Goal: Check status: Check status

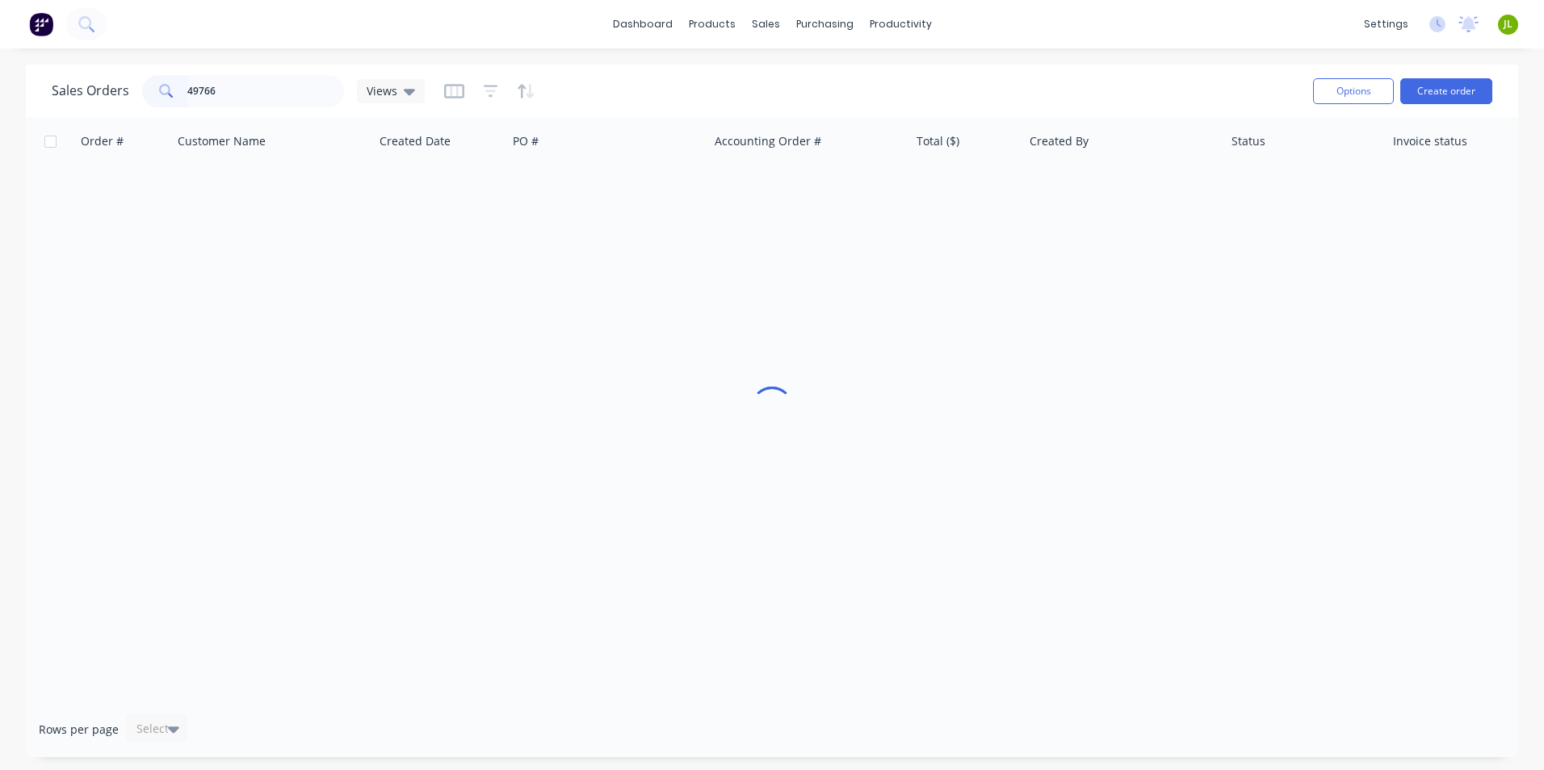
type input "49766"
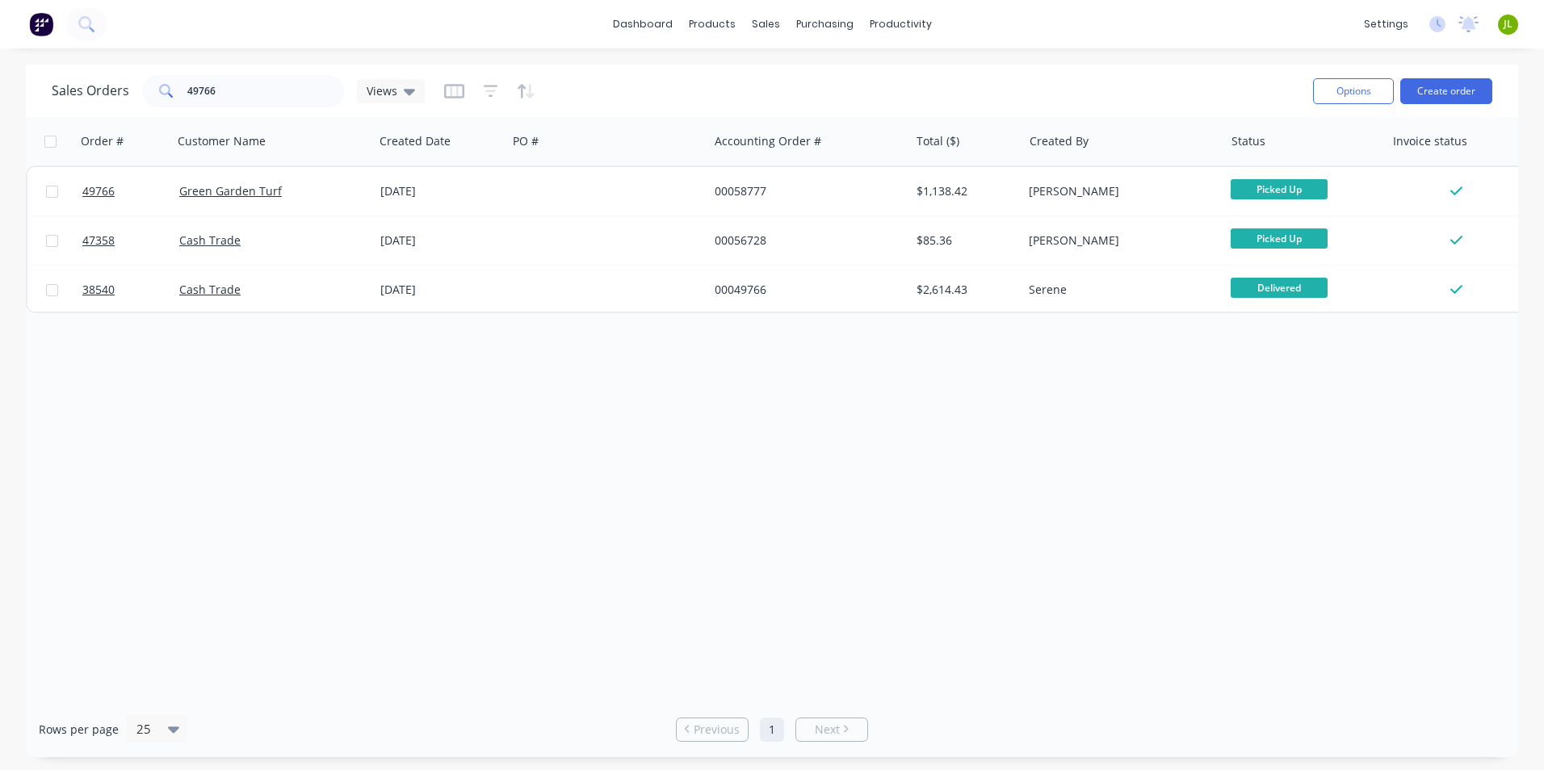
click at [200, 447] on div "Order # Customer Name Created Date PO # Accounting Order # Total ($) Created By…" at bounding box center [772, 409] width 1492 height 585
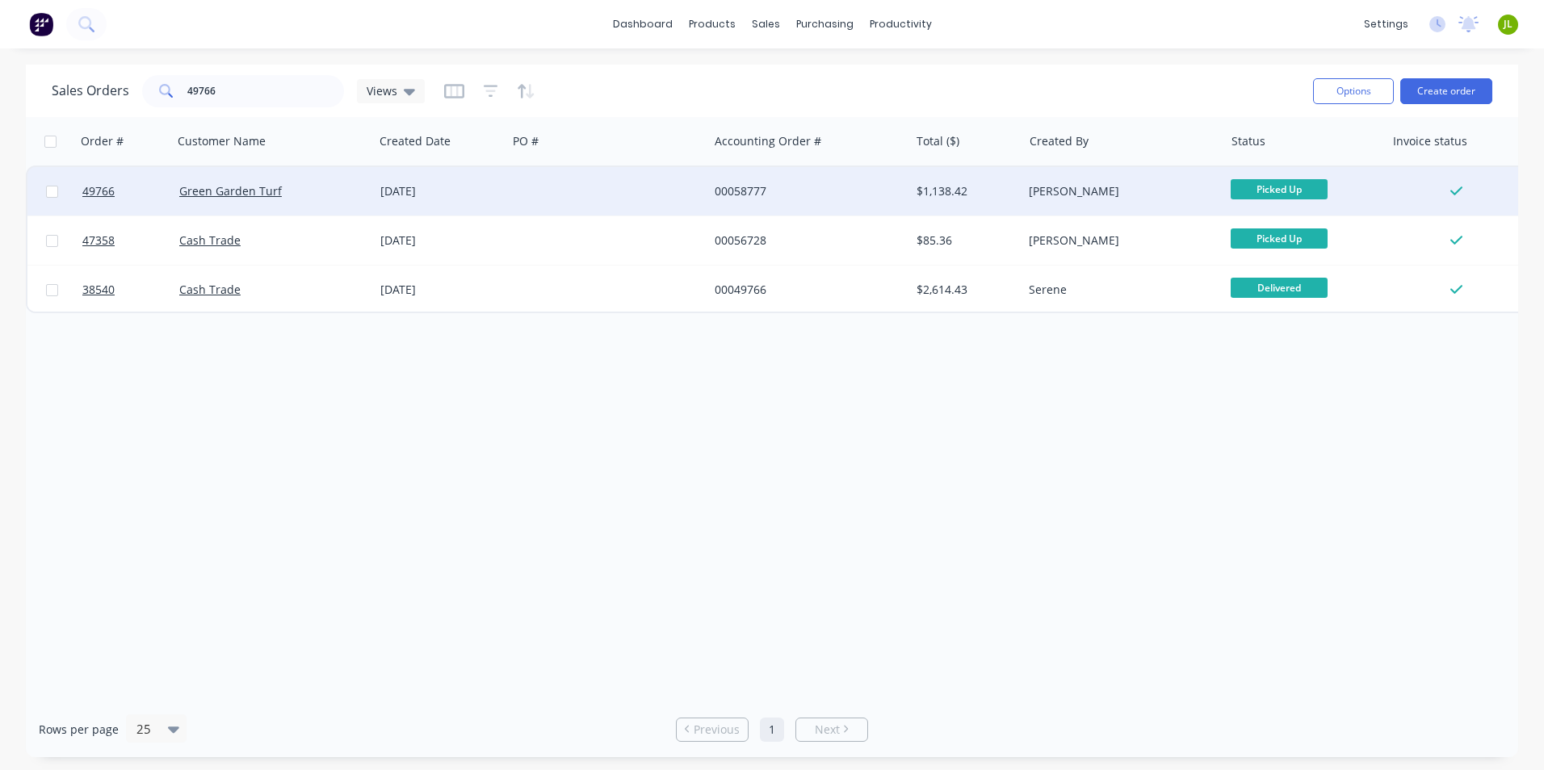
click at [601, 195] on div at bounding box center [607, 191] width 201 height 48
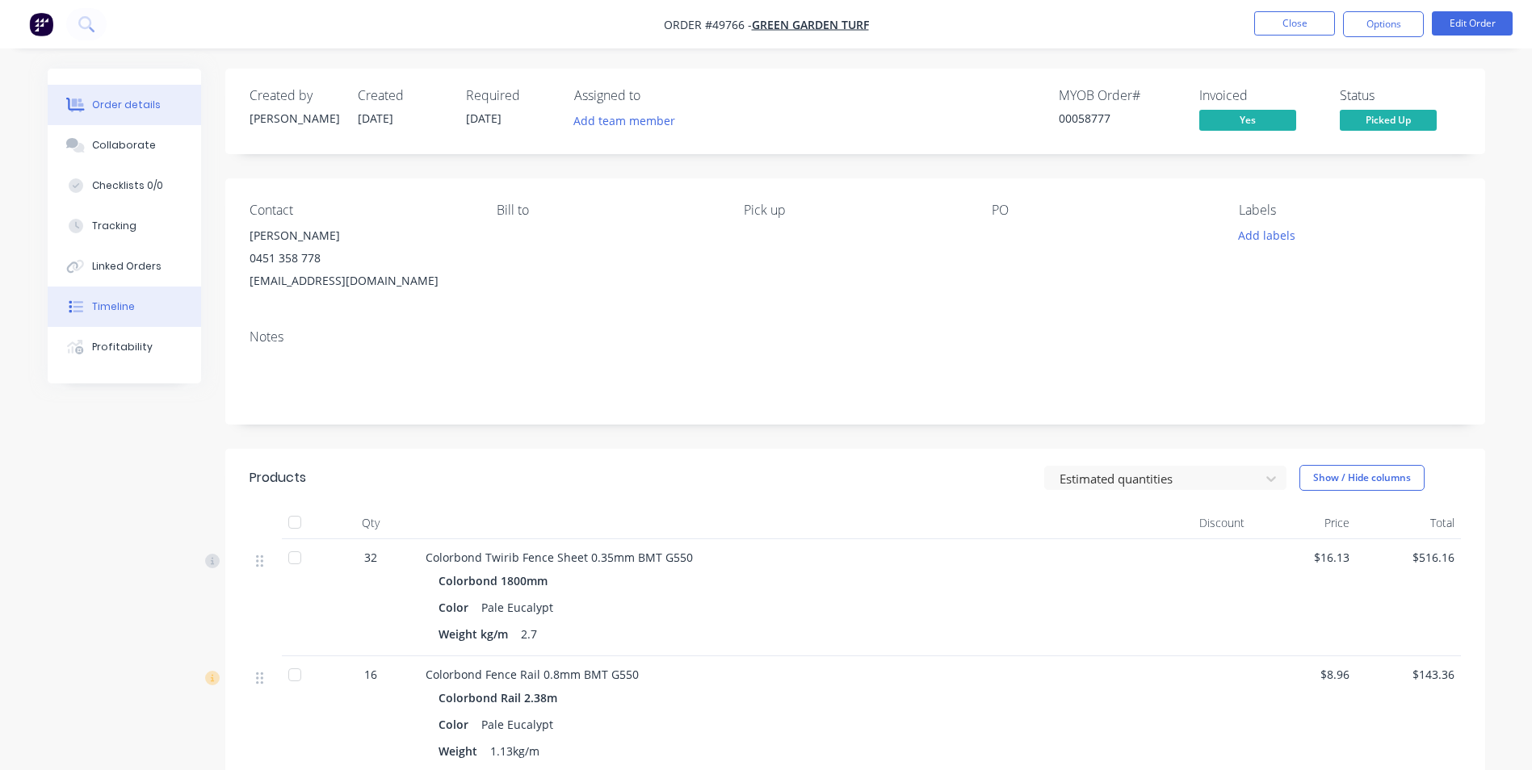
click at [134, 311] on button "Timeline" at bounding box center [124, 307] width 153 height 40
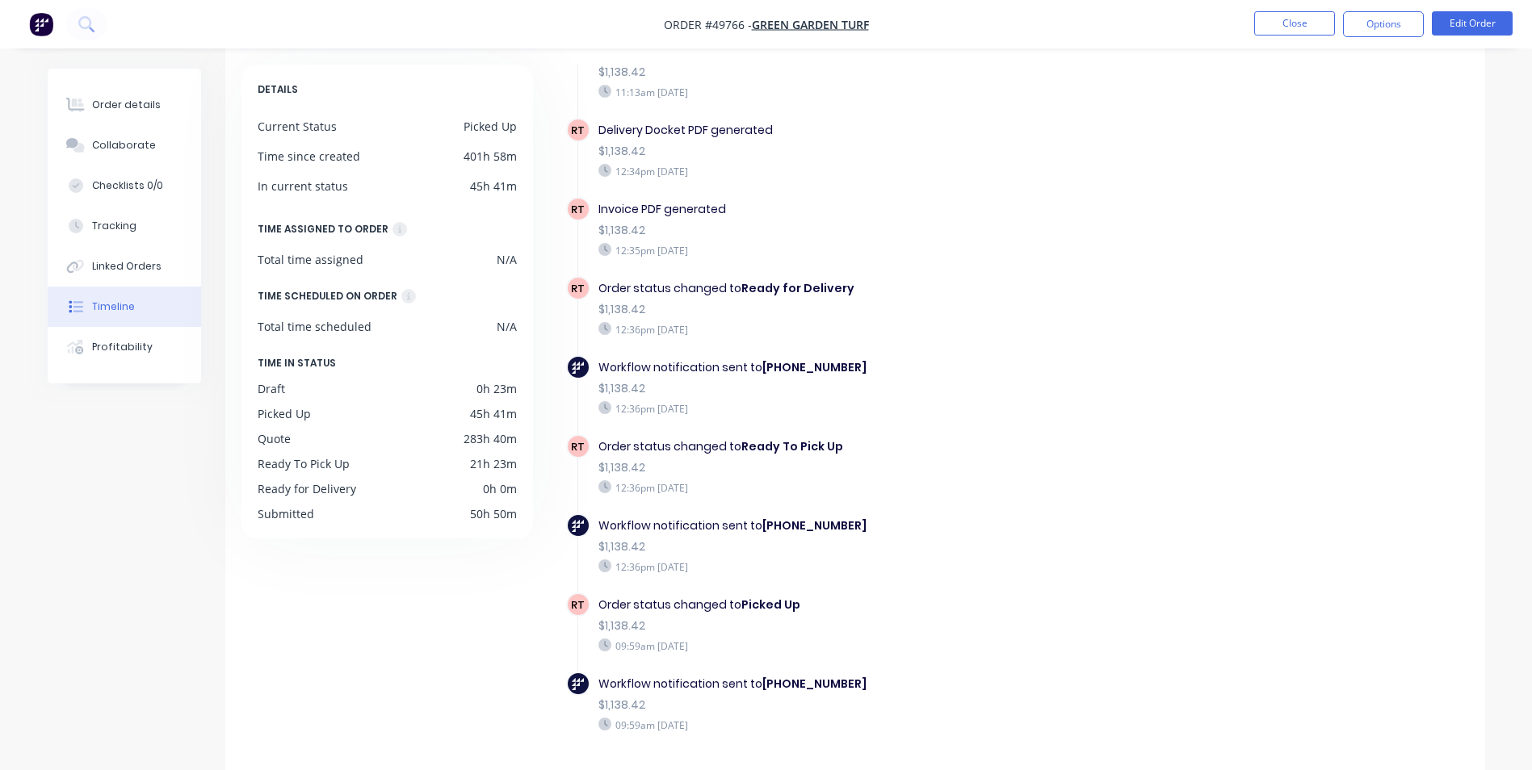
scroll to position [123, 0]
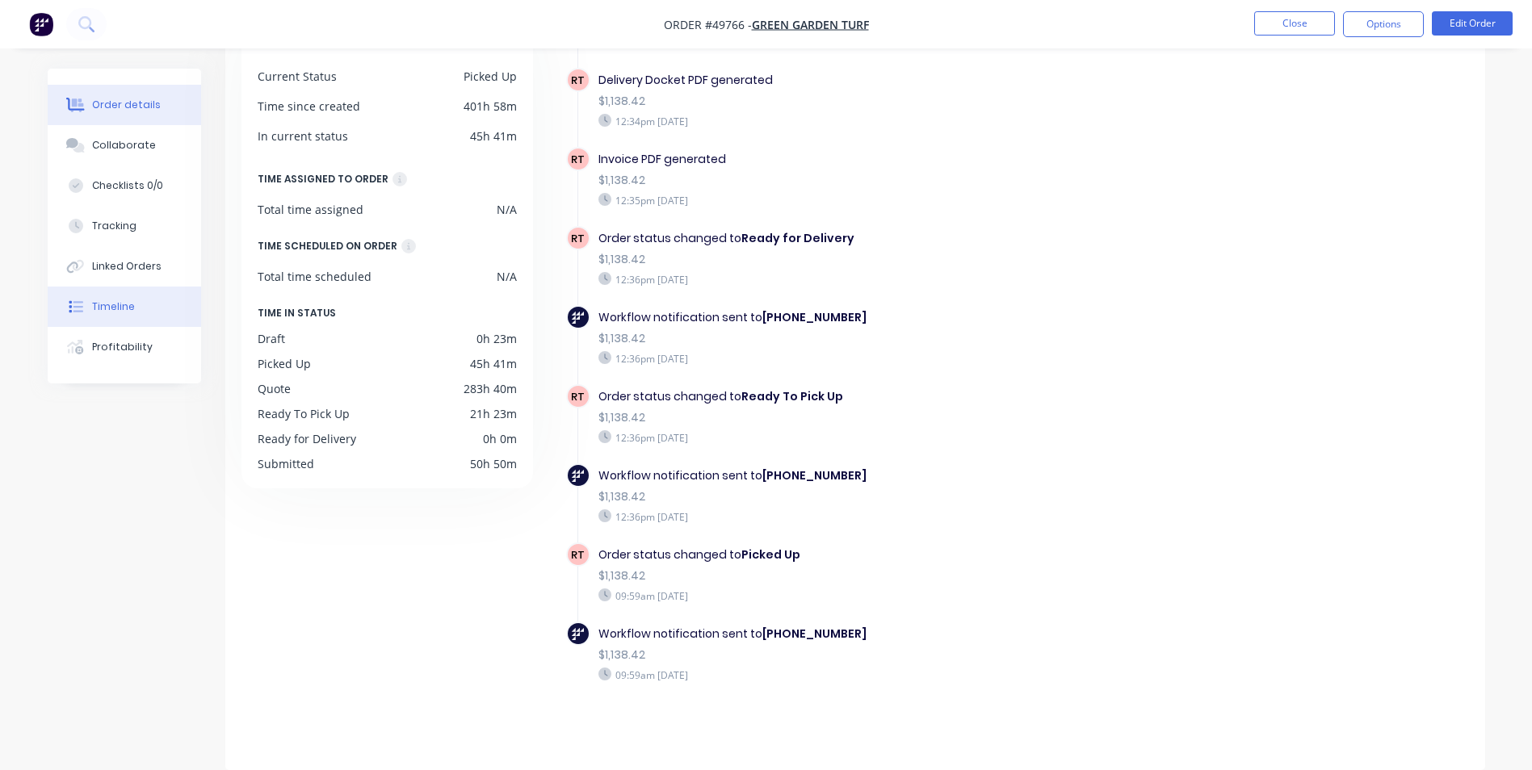
click at [82, 90] on button "Order details" at bounding box center [124, 105] width 153 height 40
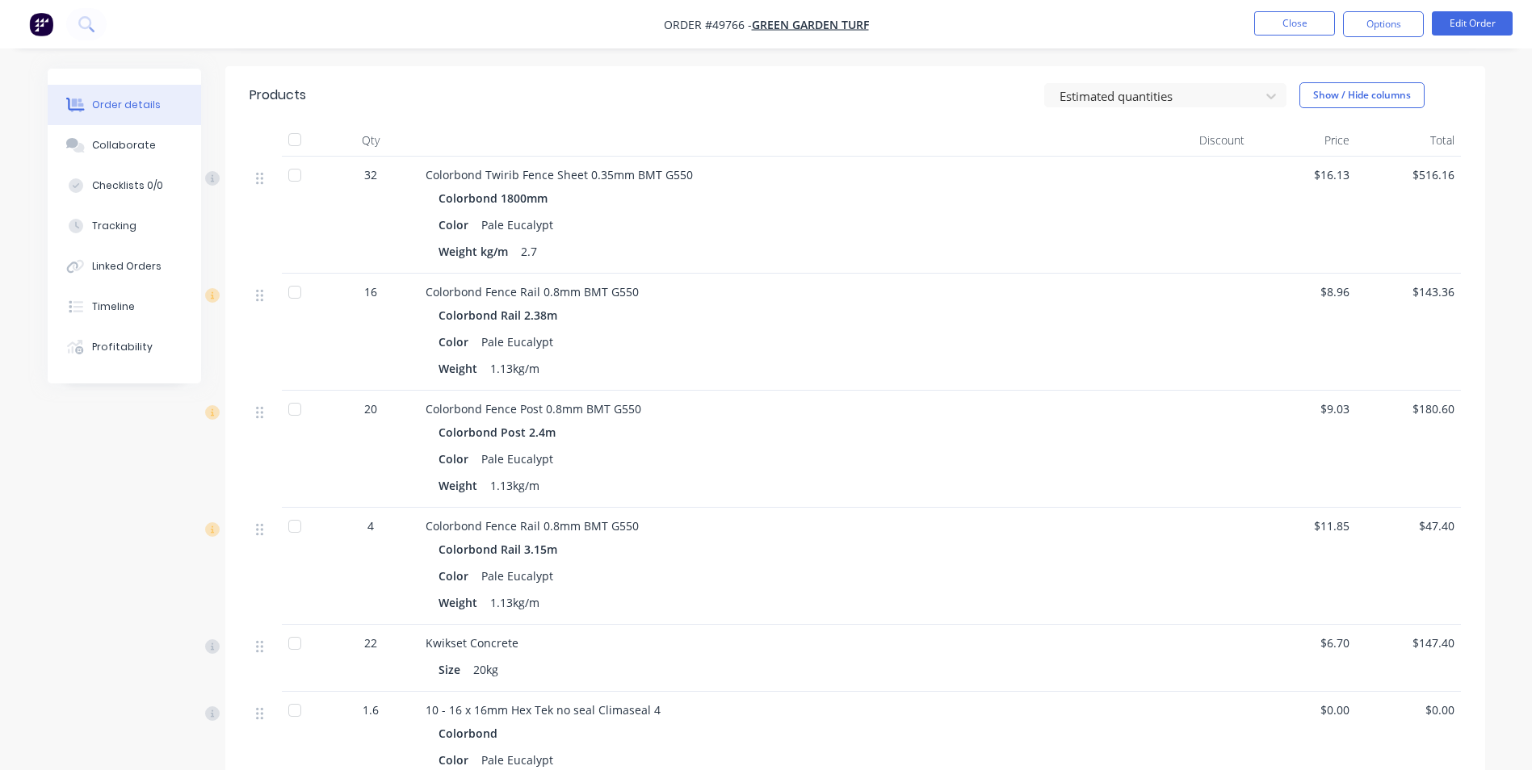
scroll to position [526, 0]
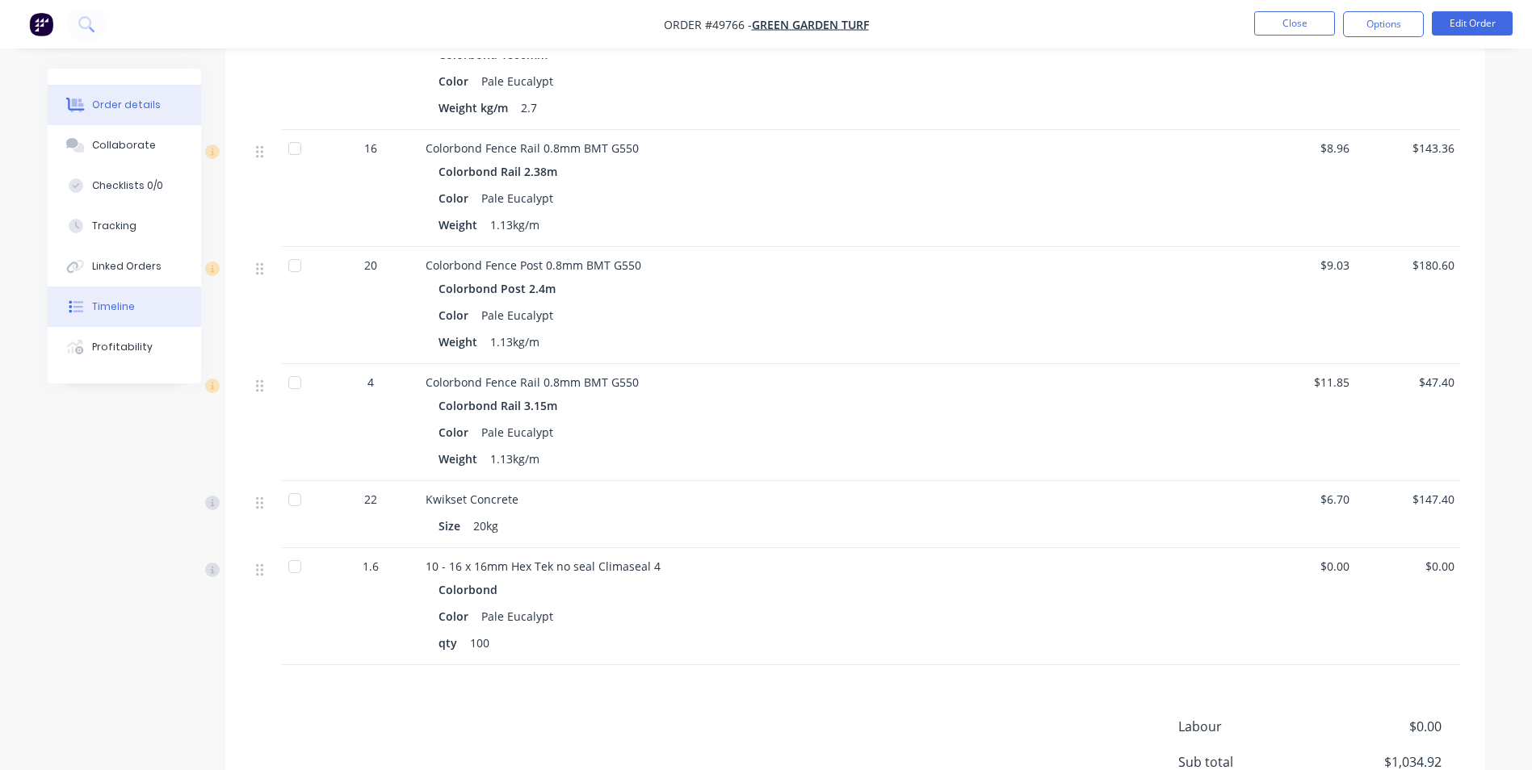
click at [149, 313] on button "Timeline" at bounding box center [124, 307] width 153 height 40
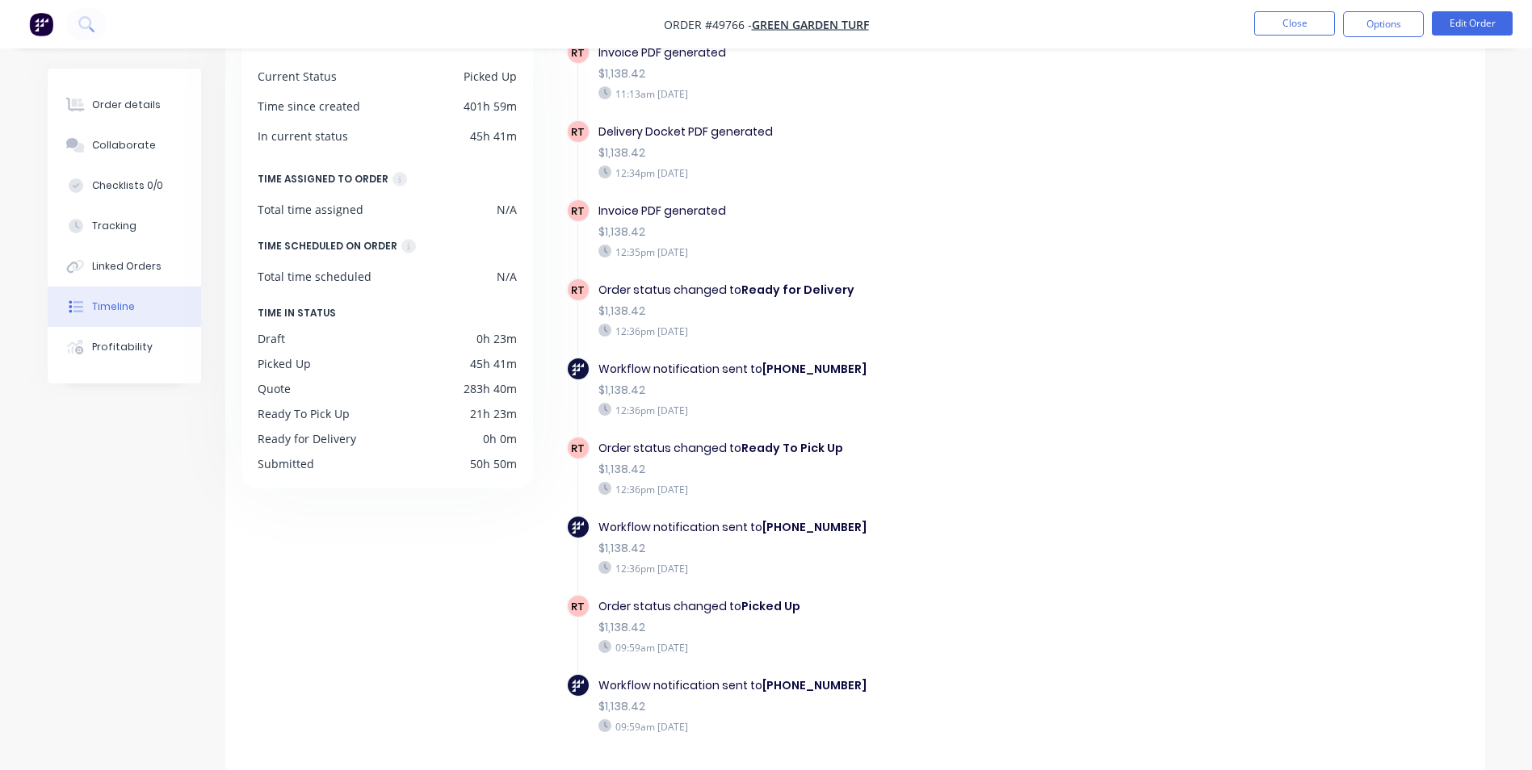
scroll to position [1280, 0]
